Goal: Task Accomplishment & Management: Use online tool/utility

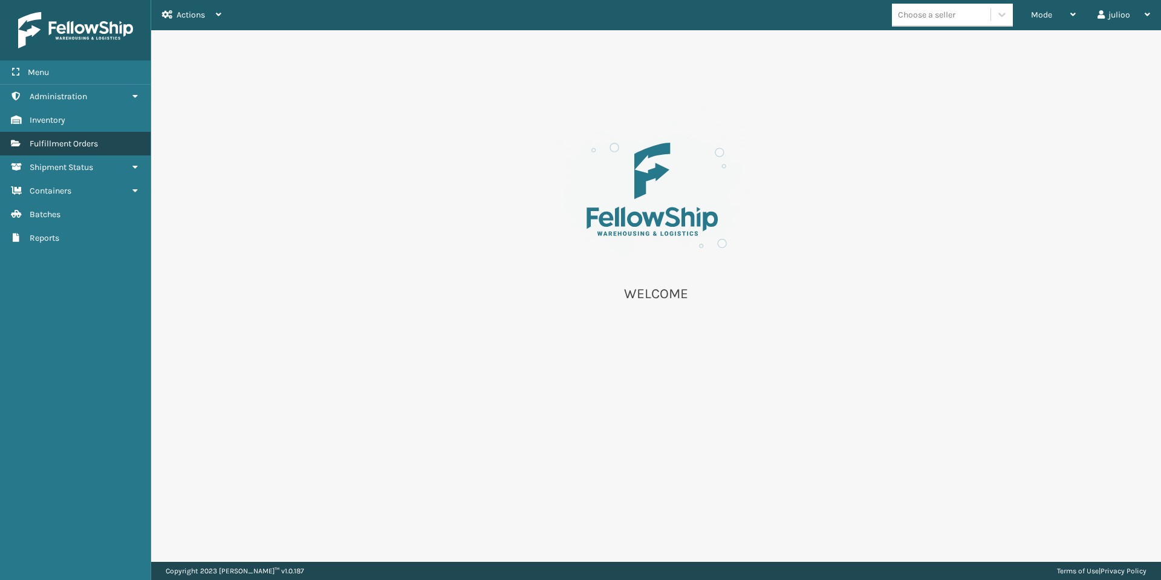
click at [82, 136] on link "Fulfillment Orders" at bounding box center [75, 144] width 151 height 24
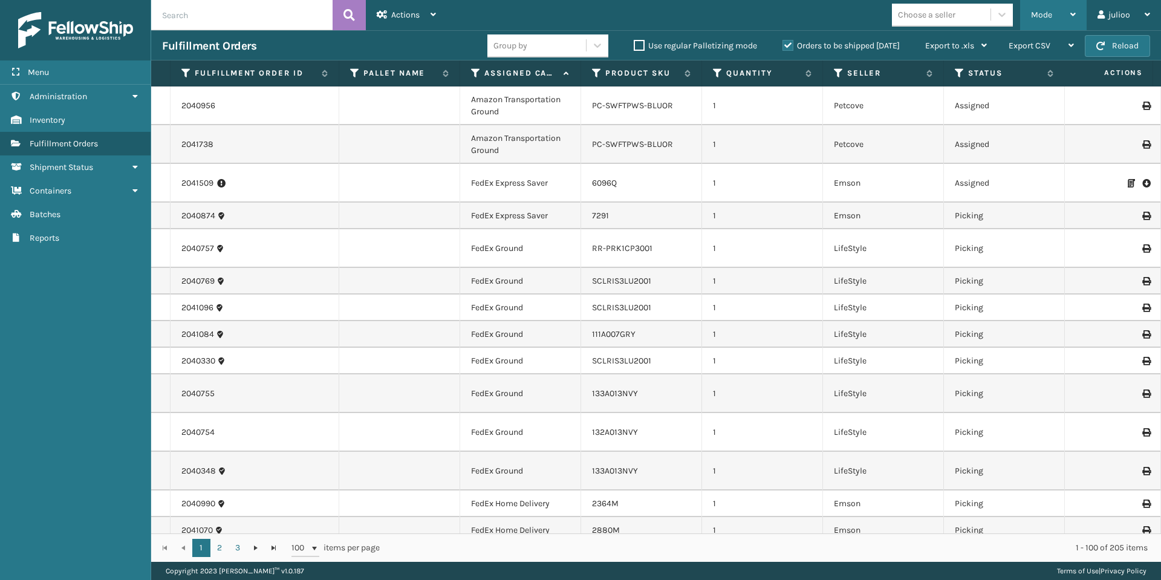
click at [1068, 17] on div "Mode" at bounding box center [1053, 15] width 45 height 30
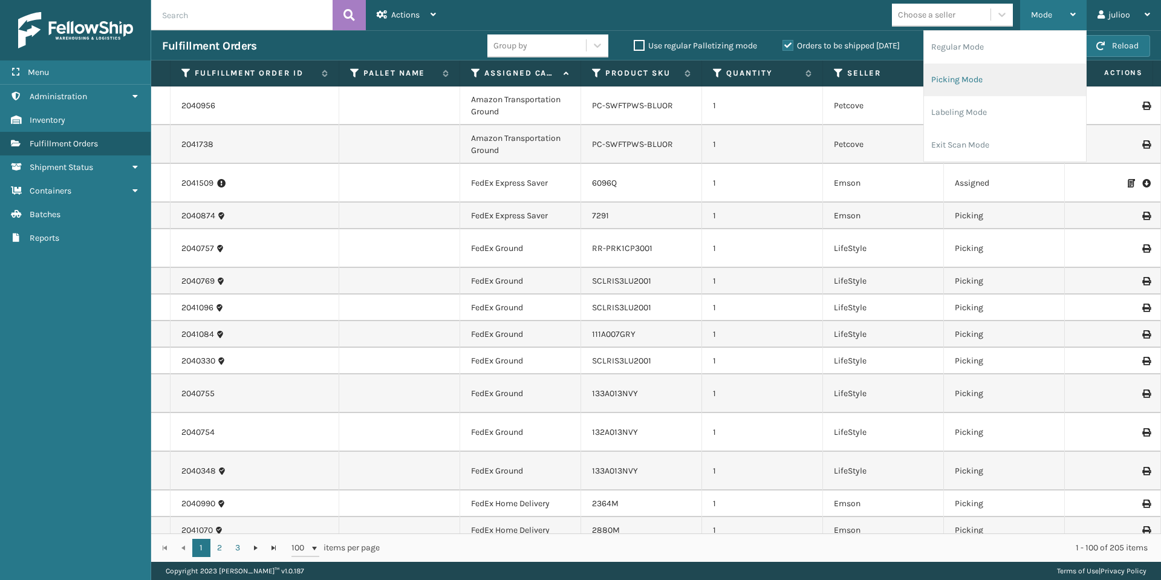
click at [986, 83] on li "Picking Mode" at bounding box center [1005, 80] width 162 height 33
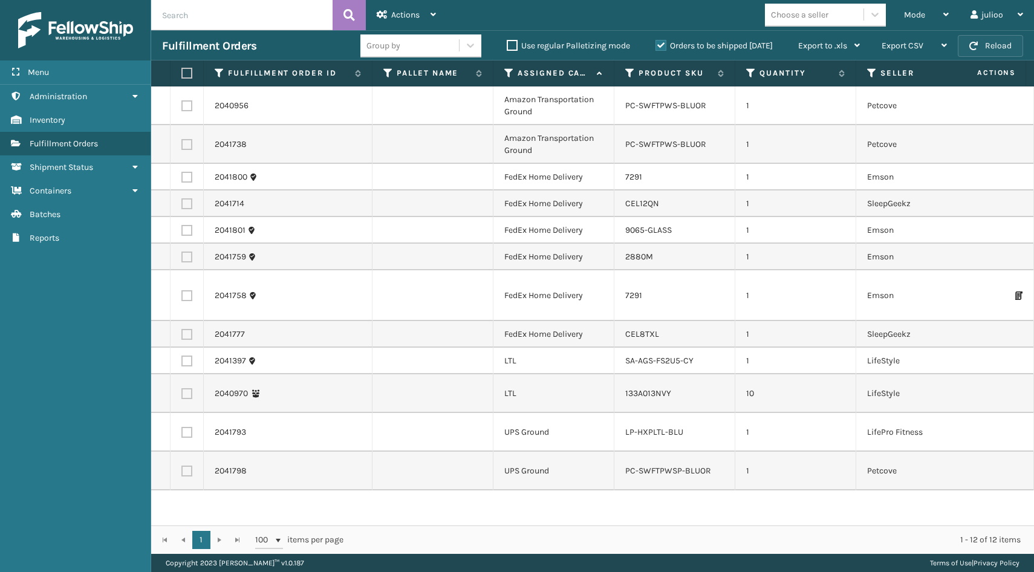
click at [991, 42] on button "Reload" at bounding box center [990, 46] width 65 height 22
click at [184, 329] on label at bounding box center [186, 334] width 11 height 11
click at [182, 329] on input "checkbox" at bounding box center [181, 333] width 1 height 8
checkbox input "true"
click at [186, 292] on label at bounding box center [186, 295] width 11 height 11
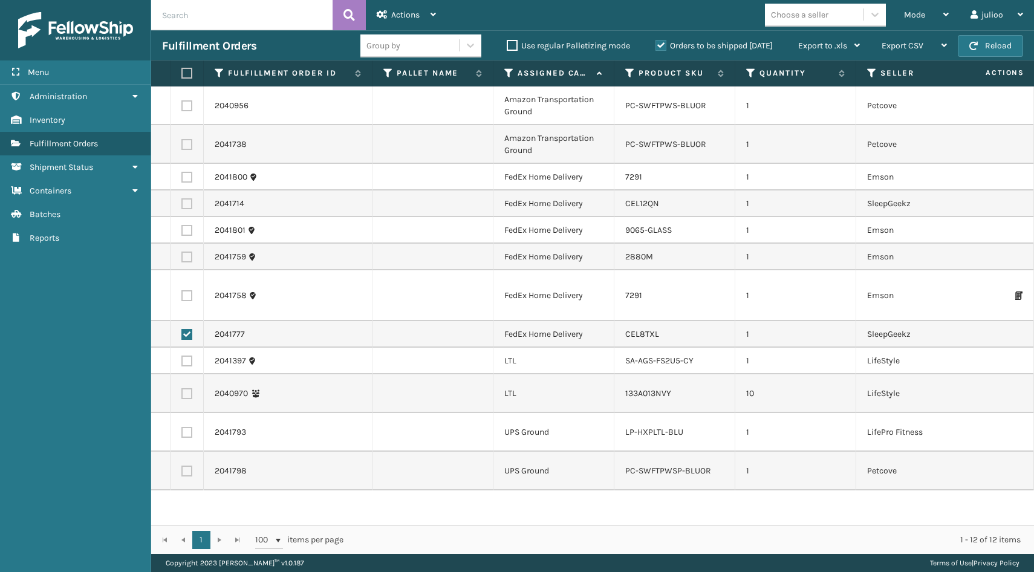
click at [182, 292] on input "checkbox" at bounding box center [181, 294] width 1 height 8
checkbox input "true"
click at [183, 259] on label at bounding box center [186, 257] width 11 height 11
click at [182, 259] on input "checkbox" at bounding box center [181, 256] width 1 height 8
checkbox input "true"
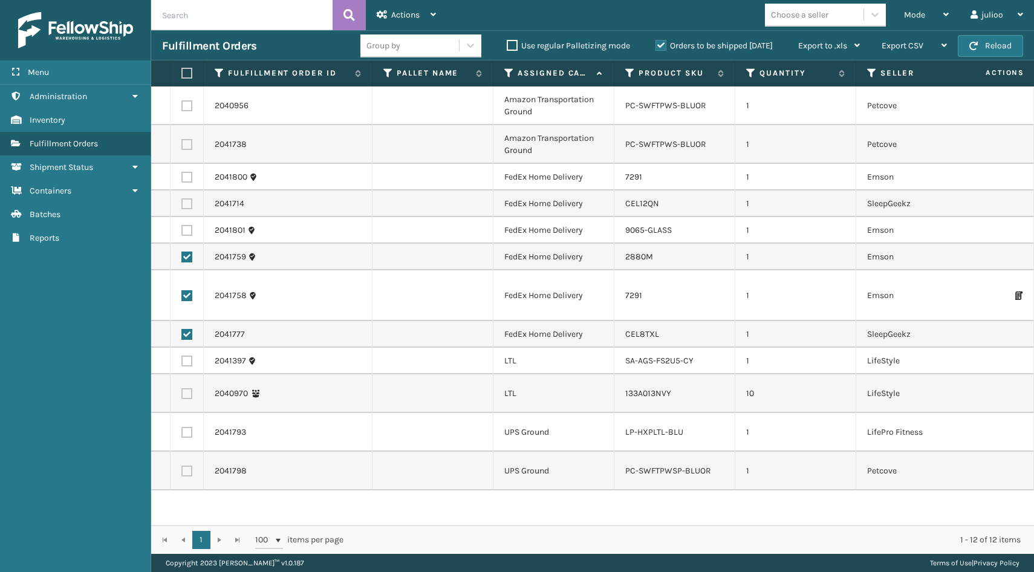
click at [183, 224] on td at bounding box center [187, 230] width 33 height 27
click at [184, 229] on label at bounding box center [186, 230] width 11 height 11
click at [182, 229] on input "checkbox" at bounding box center [181, 229] width 1 height 8
checkbox input "true"
click at [185, 203] on label at bounding box center [186, 203] width 11 height 11
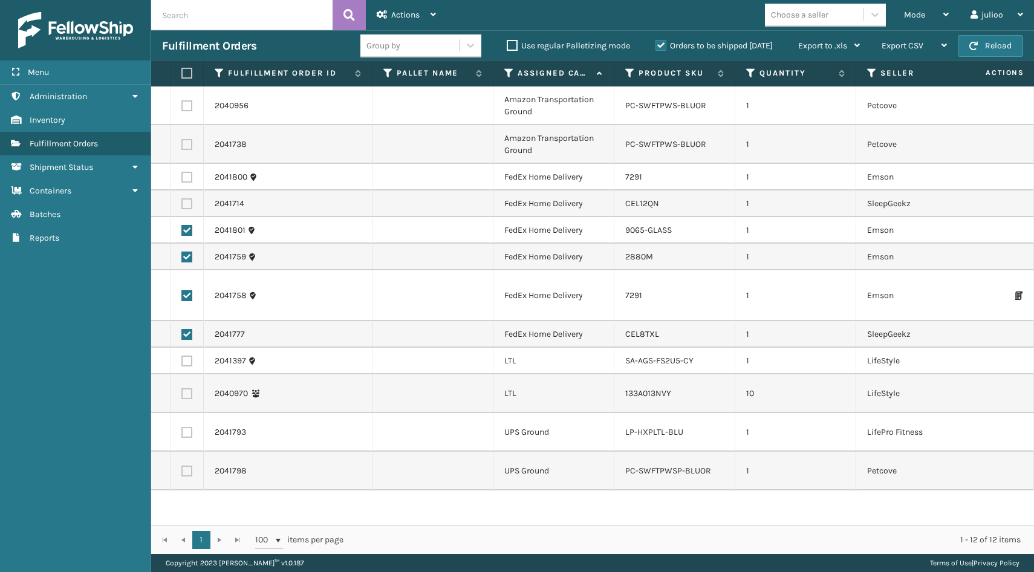
click at [182, 203] on input "checkbox" at bounding box center [181, 202] width 1 height 8
checkbox input "true"
click at [185, 174] on label at bounding box center [186, 177] width 11 height 11
click at [182, 174] on input "checkbox" at bounding box center [181, 176] width 1 height 8
checkbox input "true"
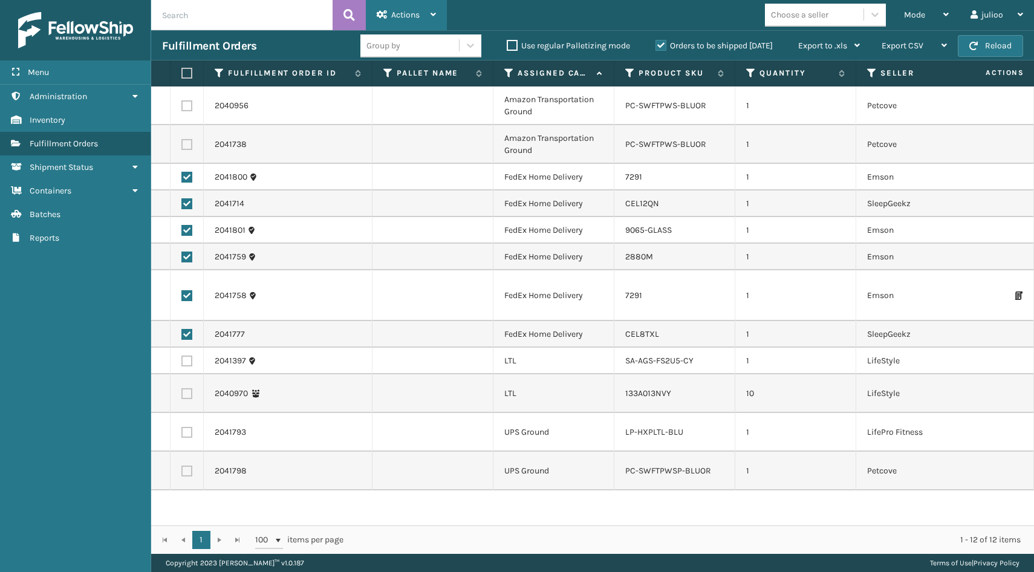
click at [430, 21] on div "Actions" at bounding box center [406, 15] width 59 height 30
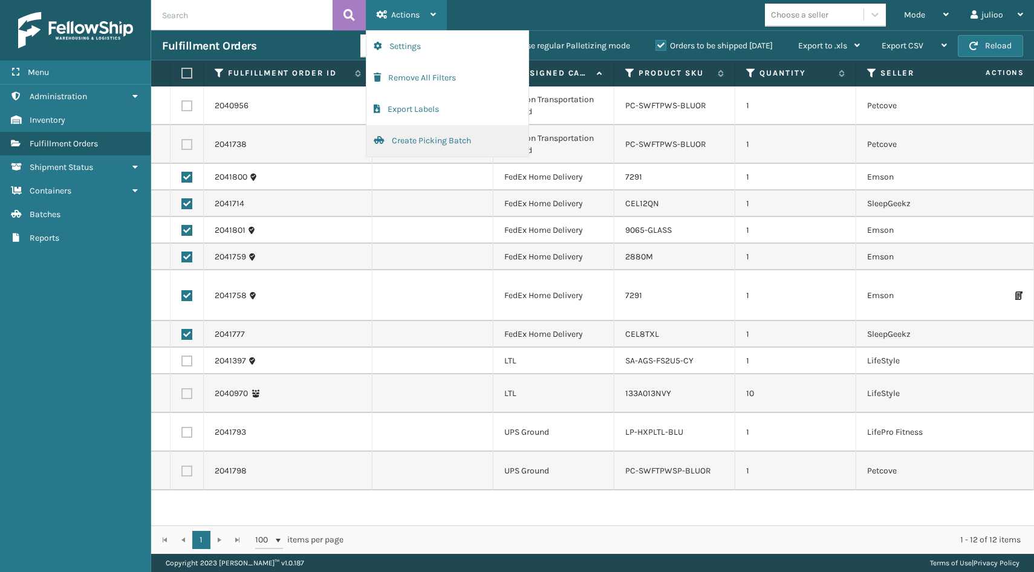
click at [414, 136] on button "Create Picking Batch" at bounding box center [448, 140] width 162 height 31
